Goal: Task Accomplishment & Management: Manage account settings

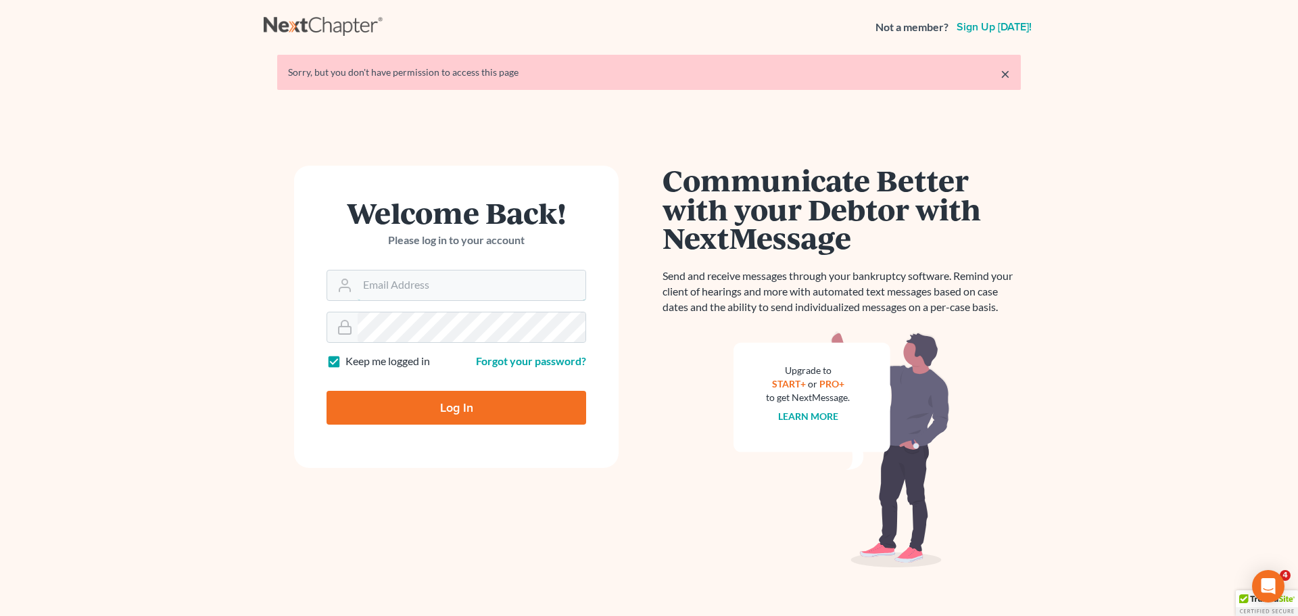
type input "[EMAIL_ADDRESS][DOMAIN_NAME]"
click at [441, 406] on input "Log In" at bounding box center [457, 408] width 260 height 34
type input "Thinking..."
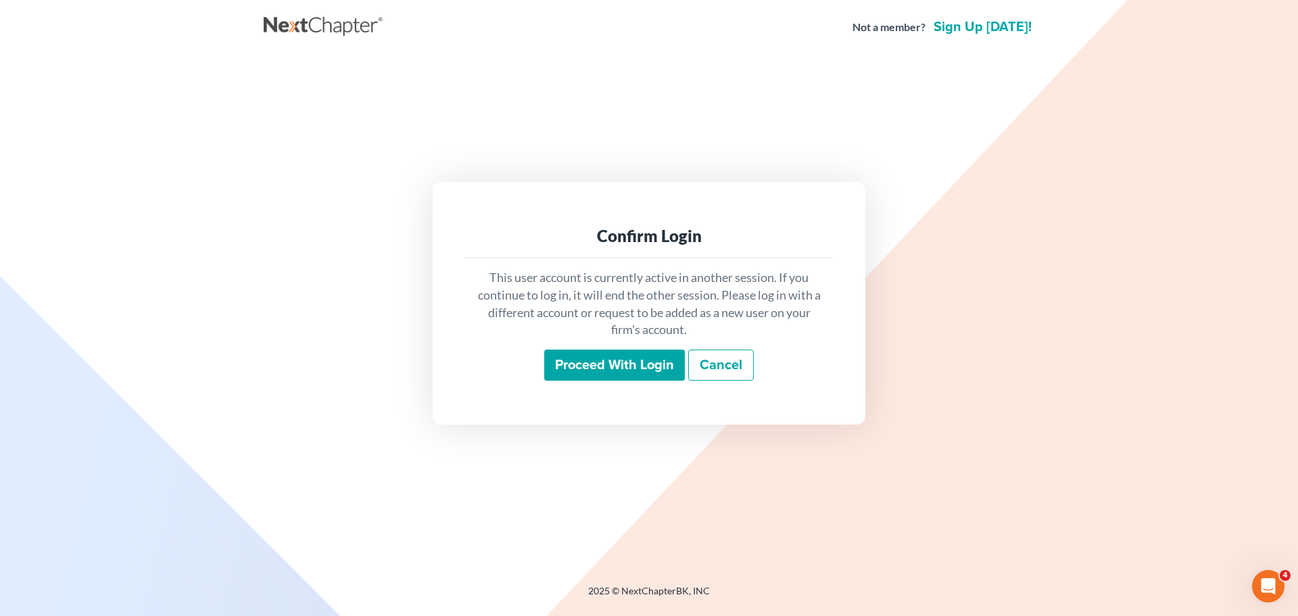
click at [581, 375] on input "Proceed with login" at bounding box center [614, 365] width 141 height 31
